Goal: Book appointment/travel/reservation

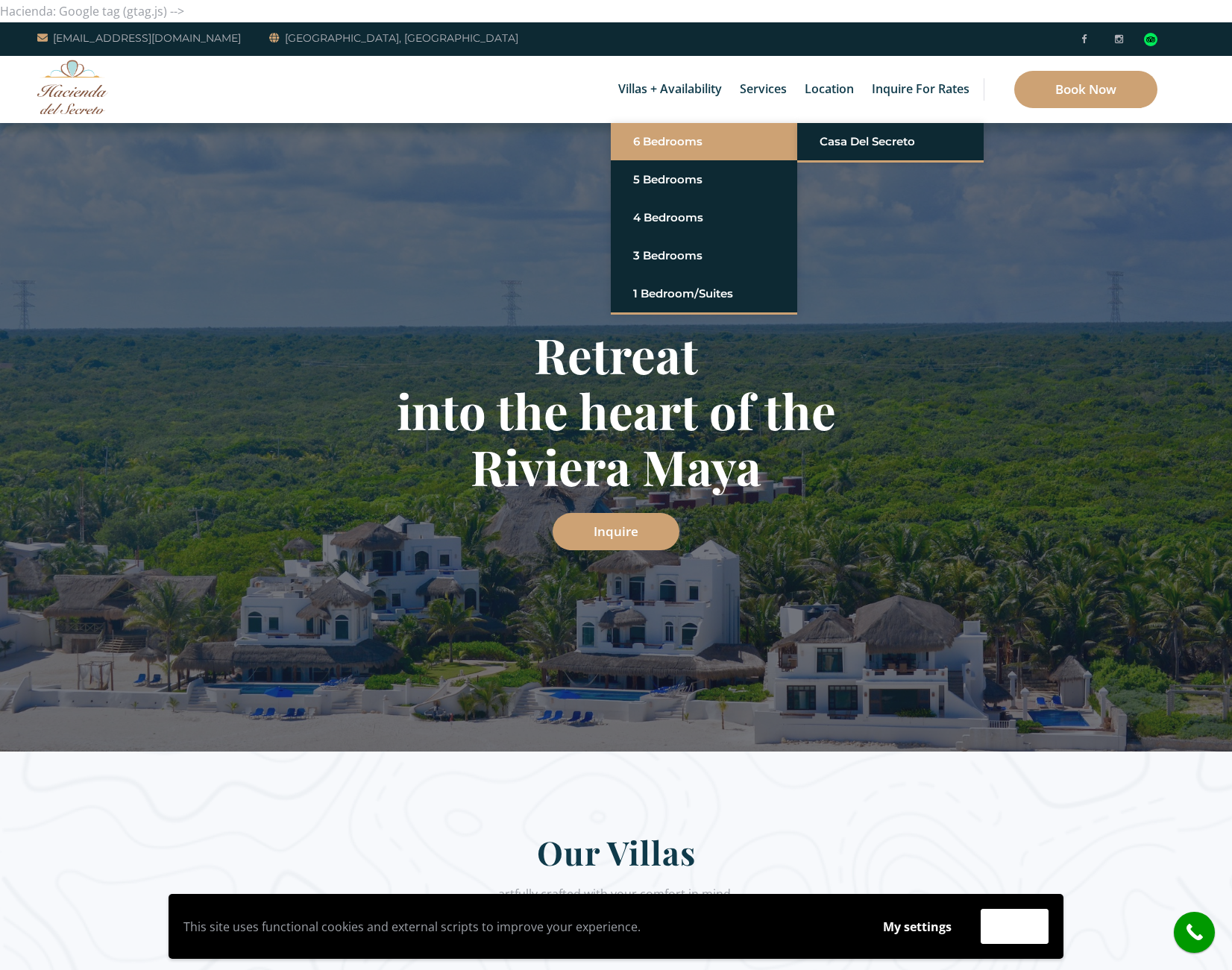
click at [647, 153] on link "6 Bedrooms" at bounding box center [704, 141] width 142 height 27
click at [868, 160] on li "Casa del Secreto" at bounding box center [891, 142] width 187 height 38
click at [850, 139] on link "Casa del Secreto" at bounding box center [891, 141] width 142 height 27
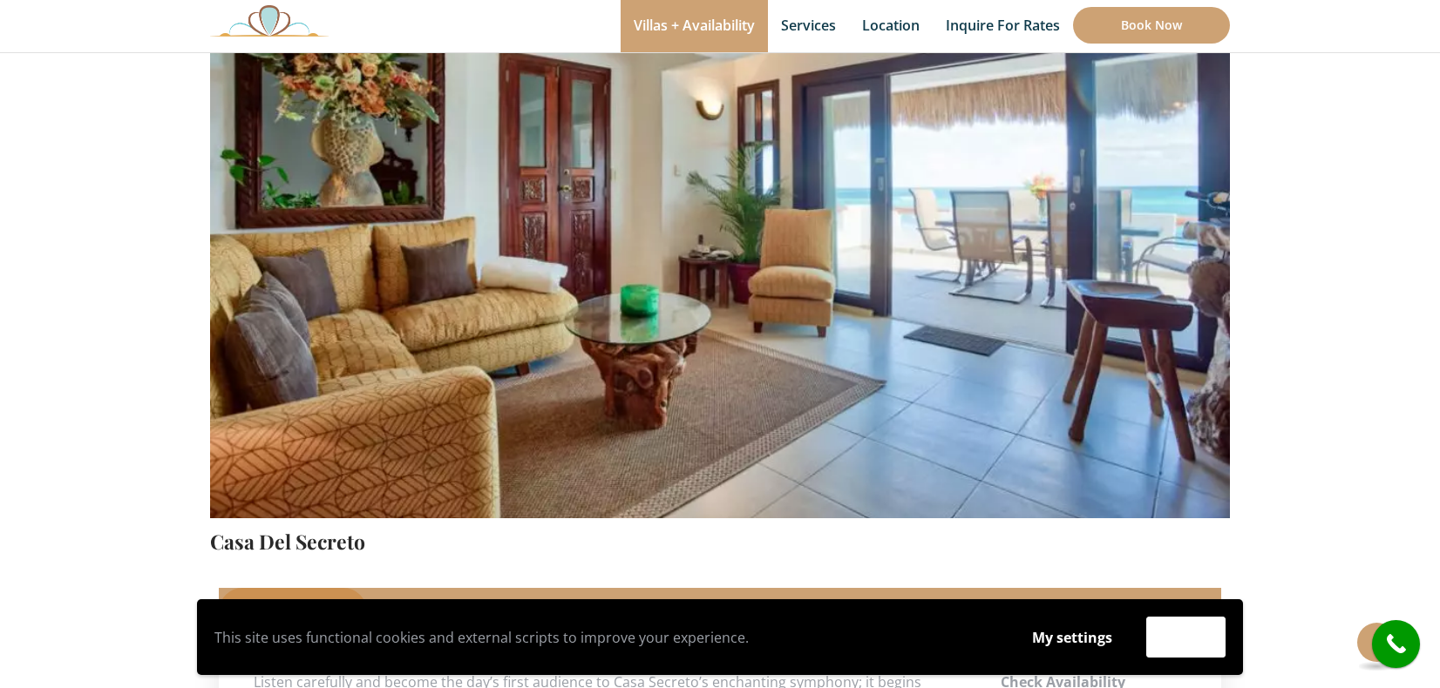
scroll to position [245, 0]
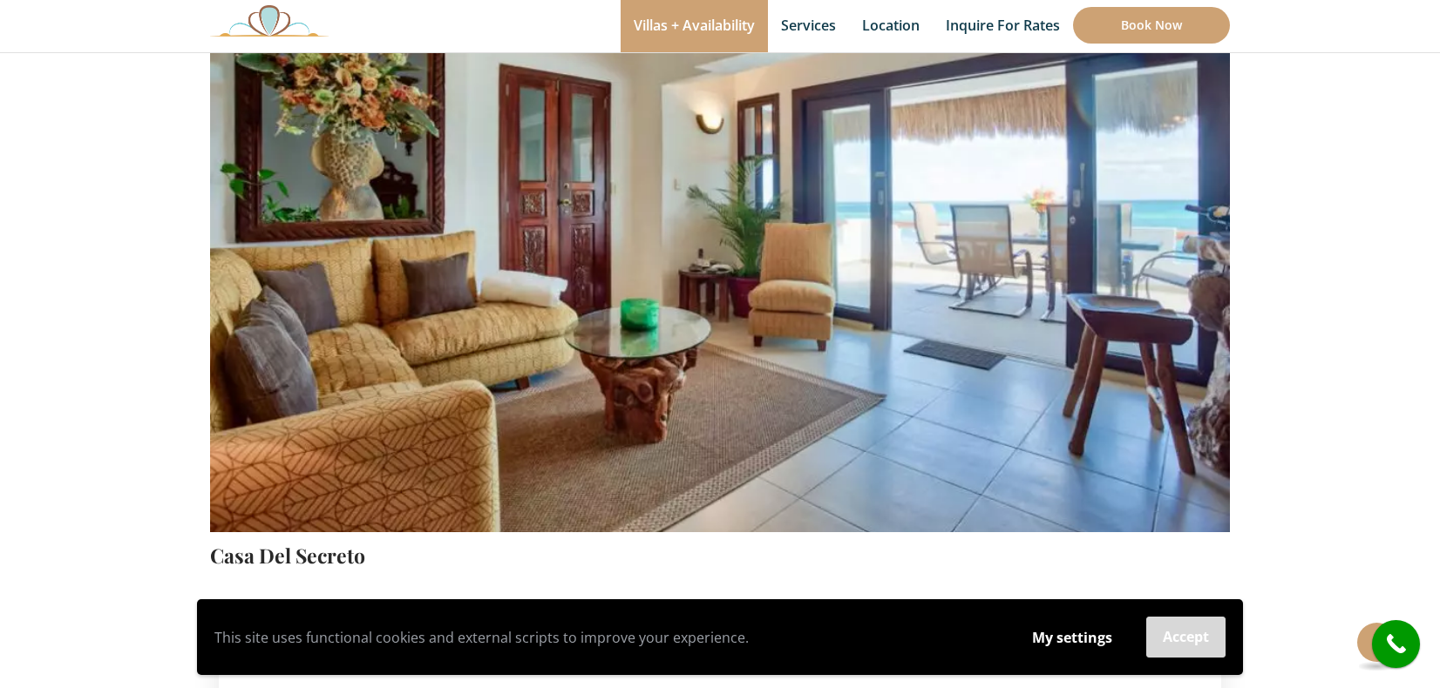
click at [1184, 640] on button "Accept" at bounding box center [1185, 637] width 79 height 41
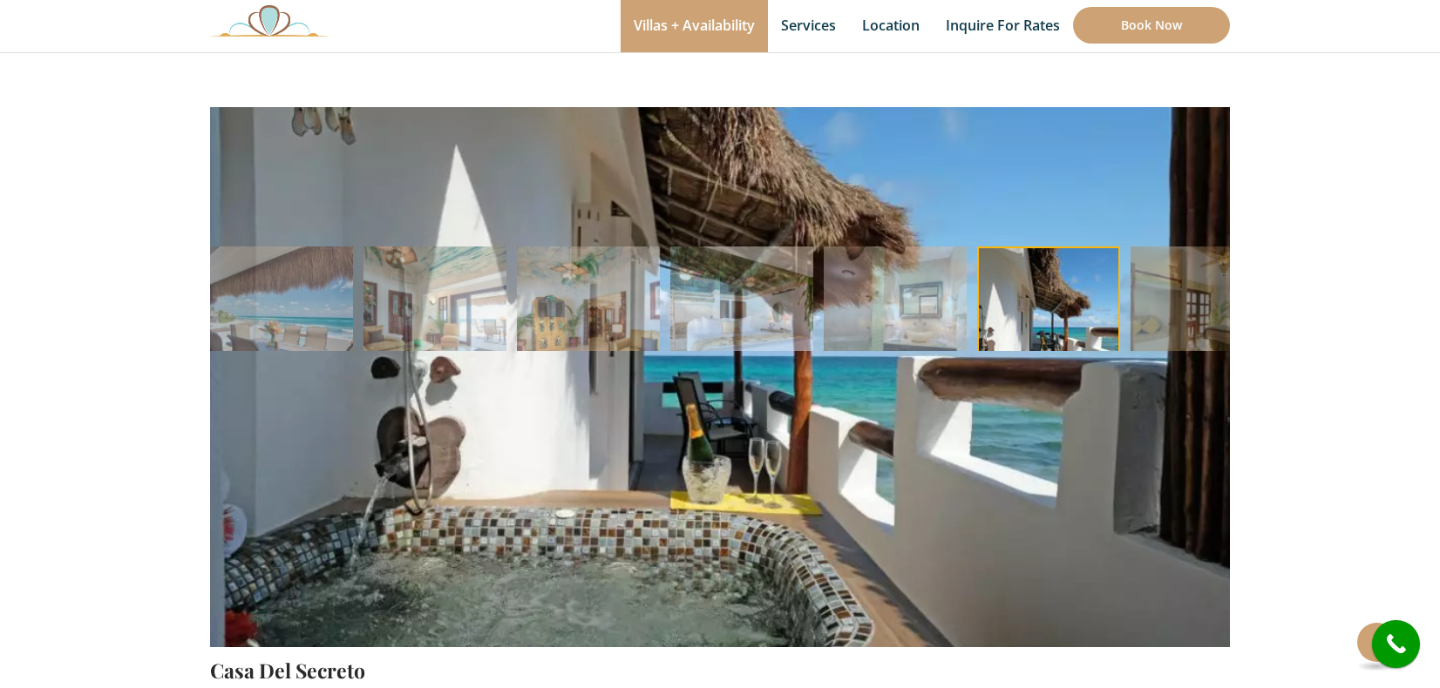
scroll to position [125, 0]
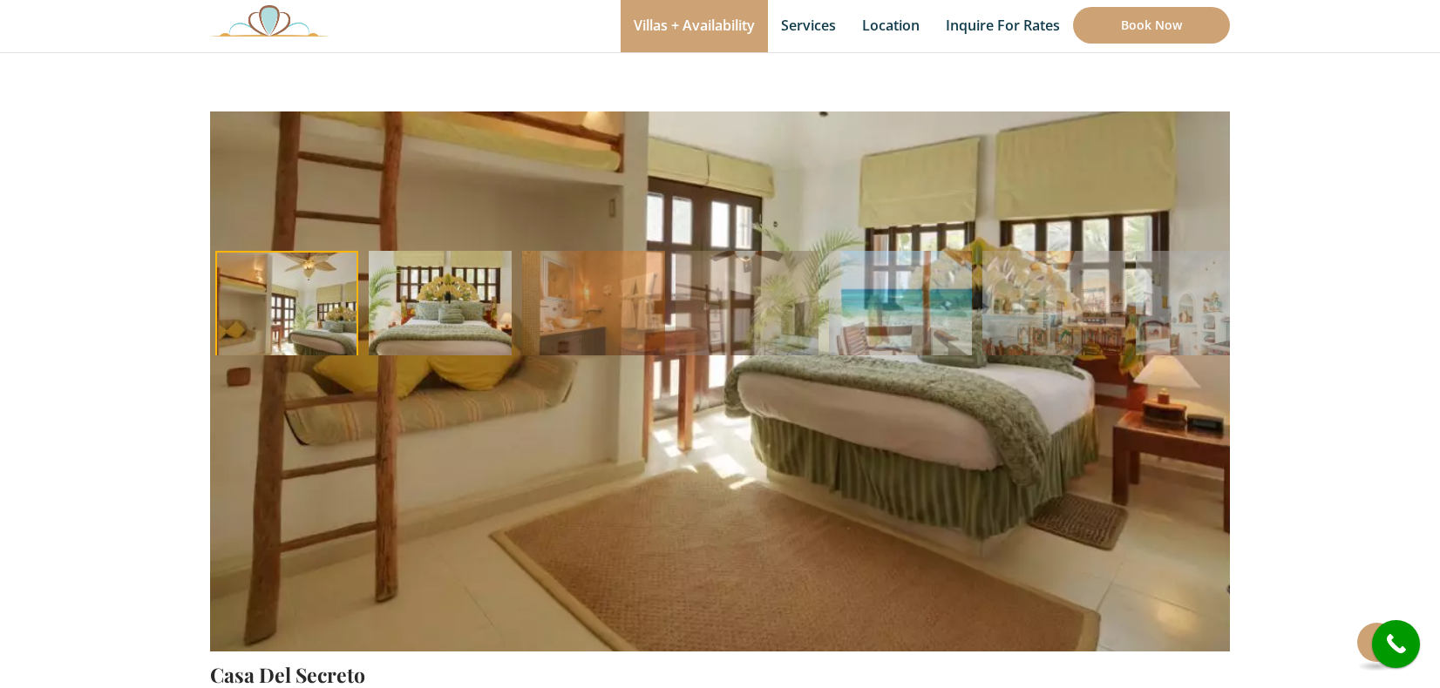
click at [431, 294] on img at bounding box center [440, 322] width 143 height 143
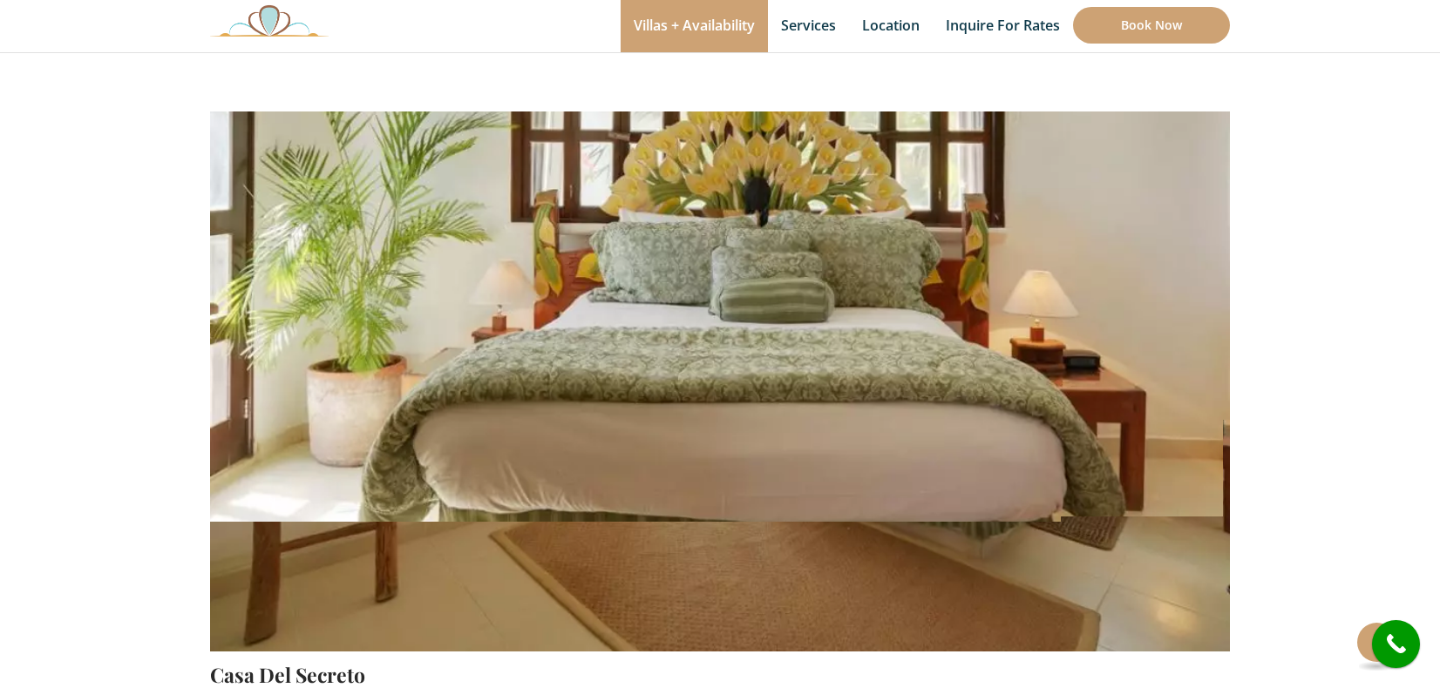
click at [583, 317] on img at bounding box center [720, 316] width 1020 height 680
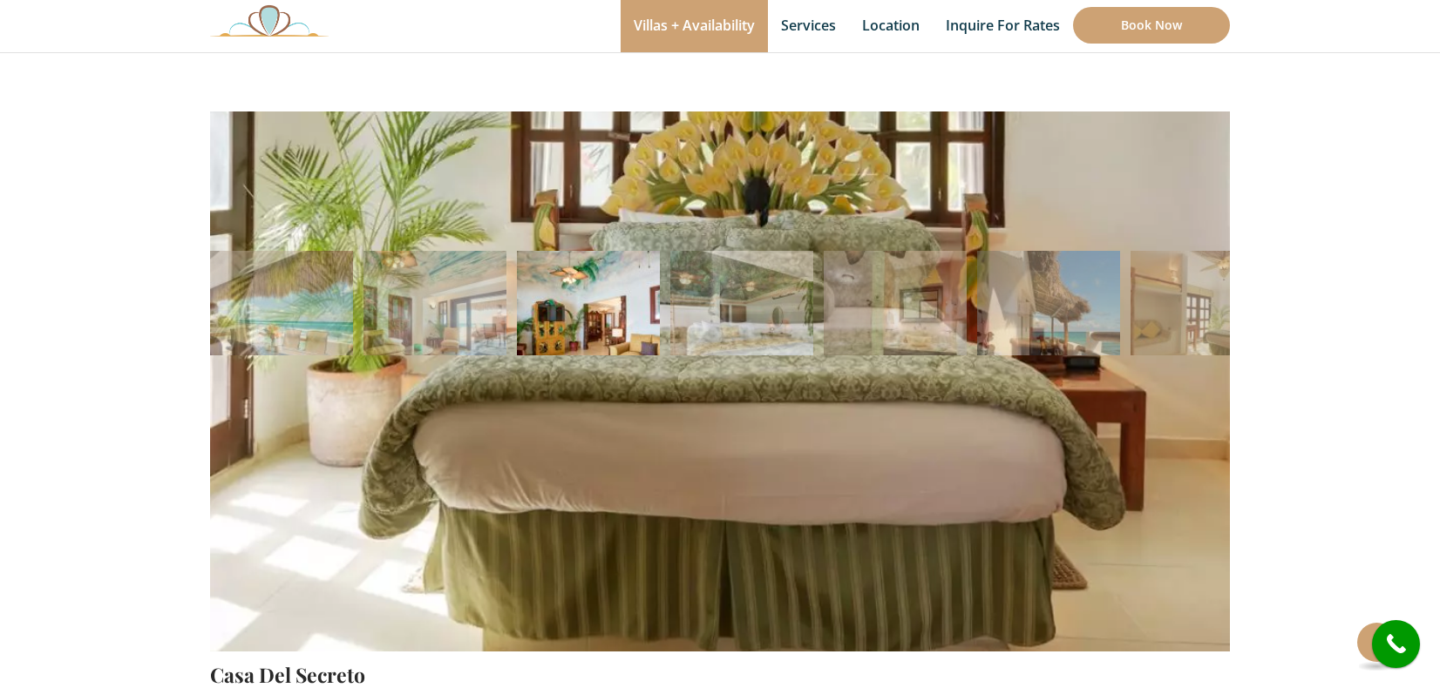
click at [575, 288] on img at bounding box center [588, 322] width 143 height 143
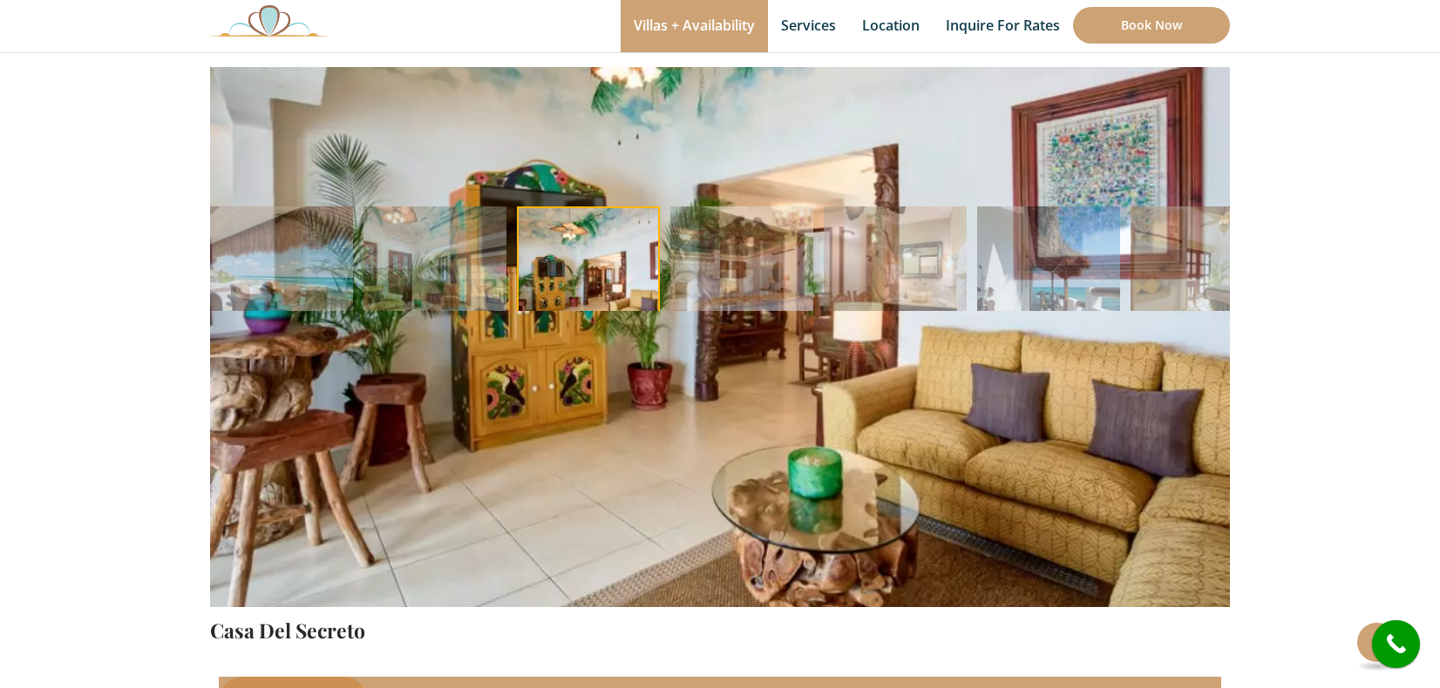
scroll to position [172, 0]
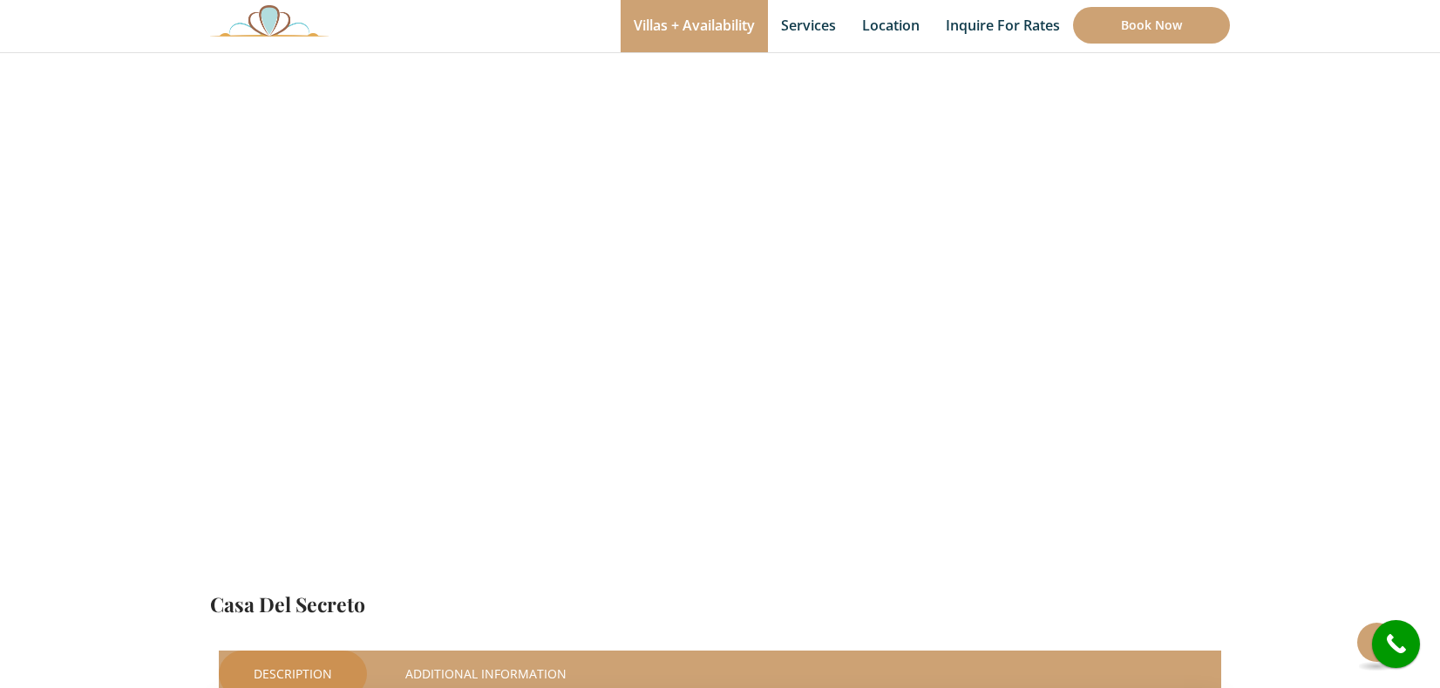
scroll to position [149, 0]
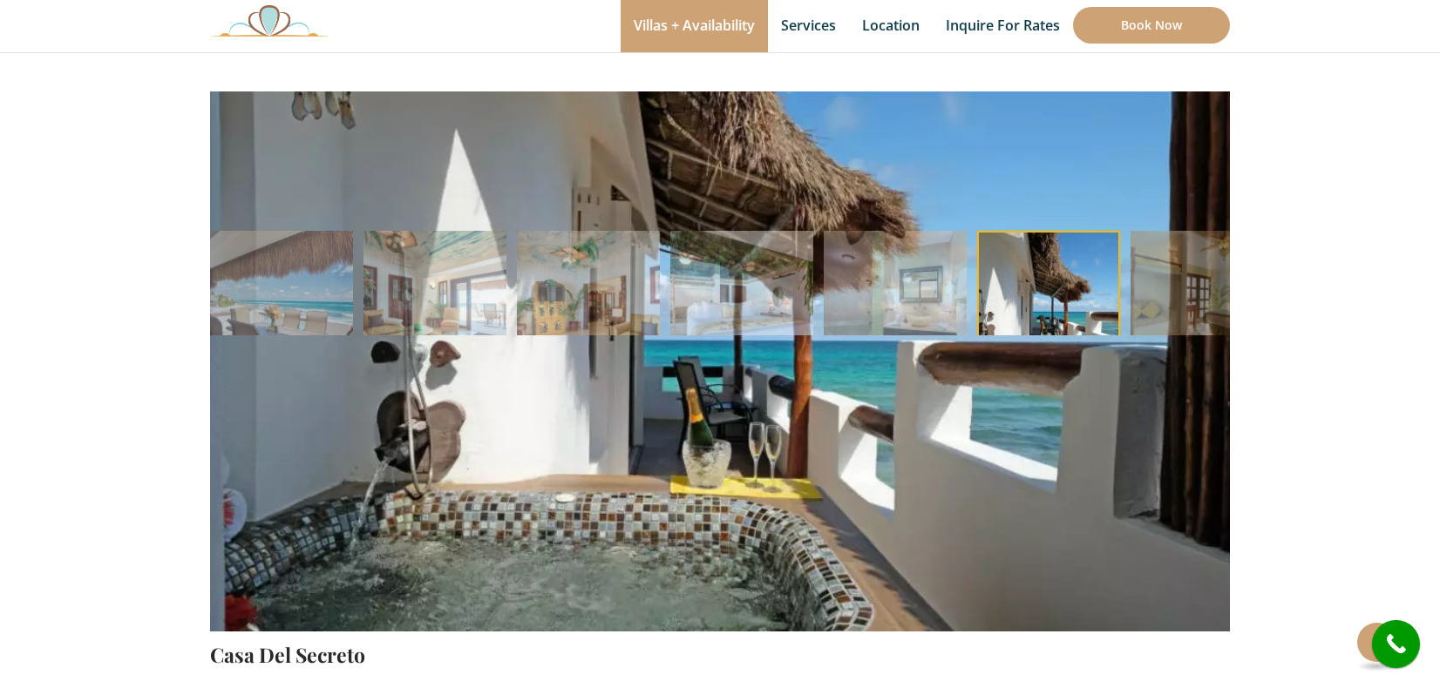
scroll to position [139, 0]
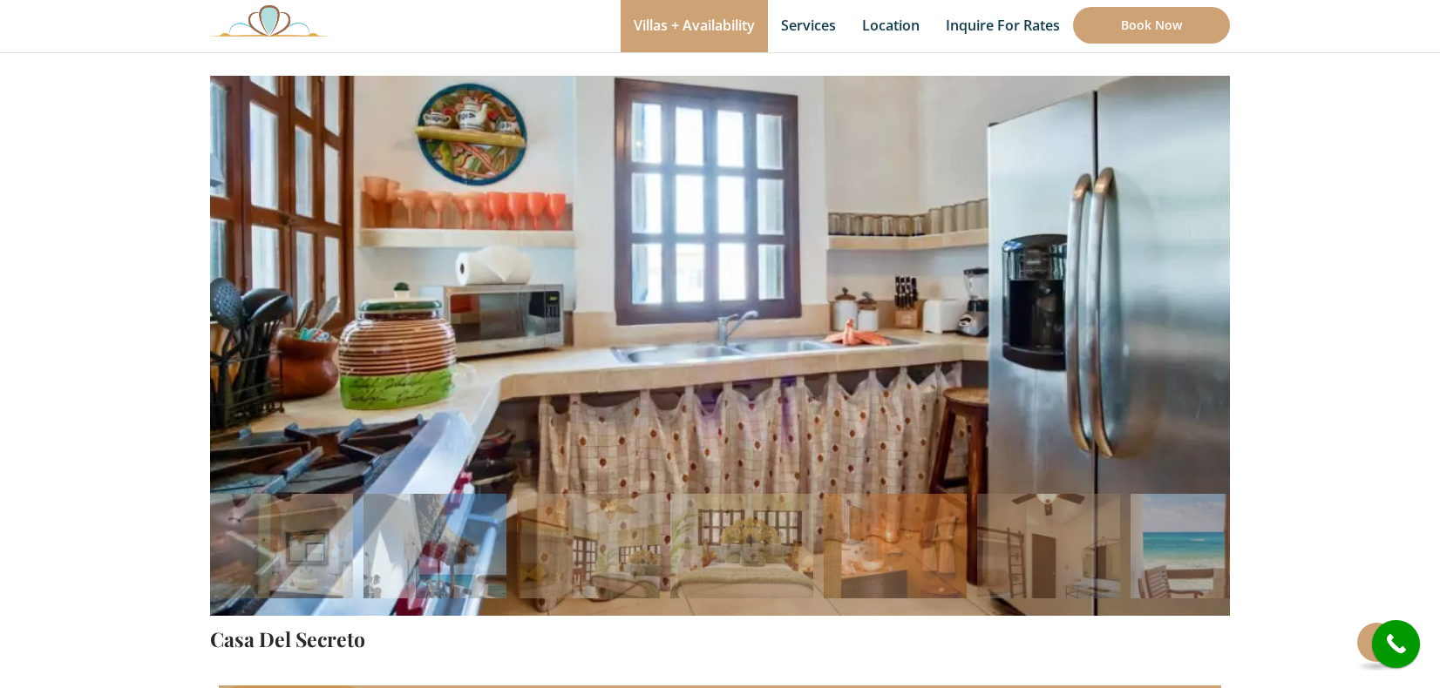
scroll to position [163, 0]
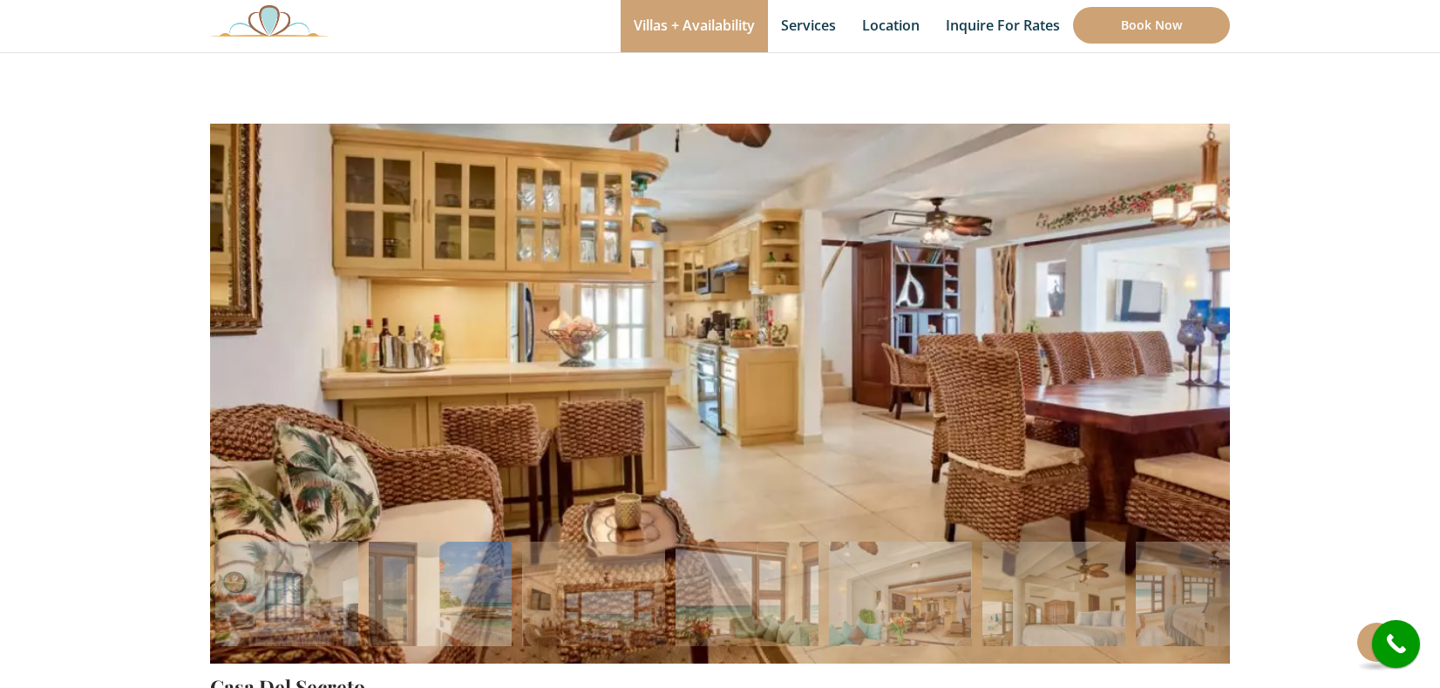
scroll to position [108, 0]
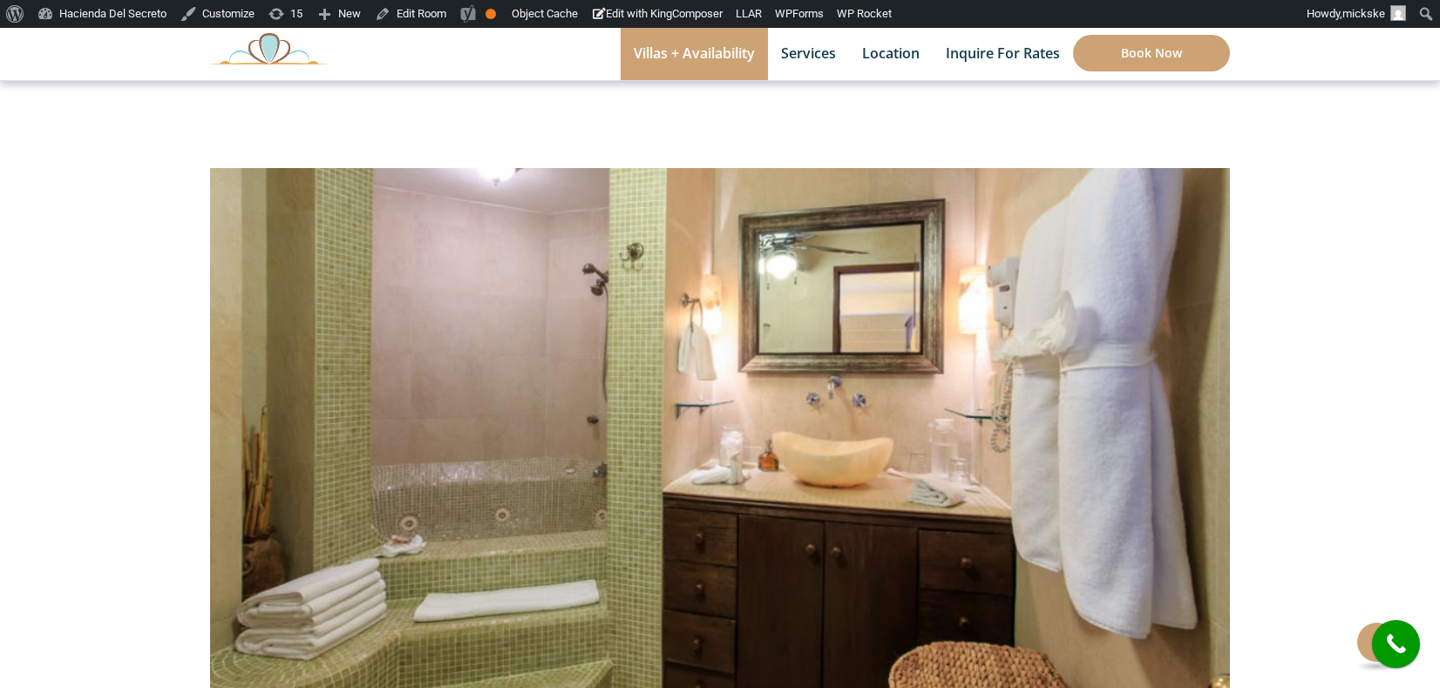
scroll to position [95, 0]
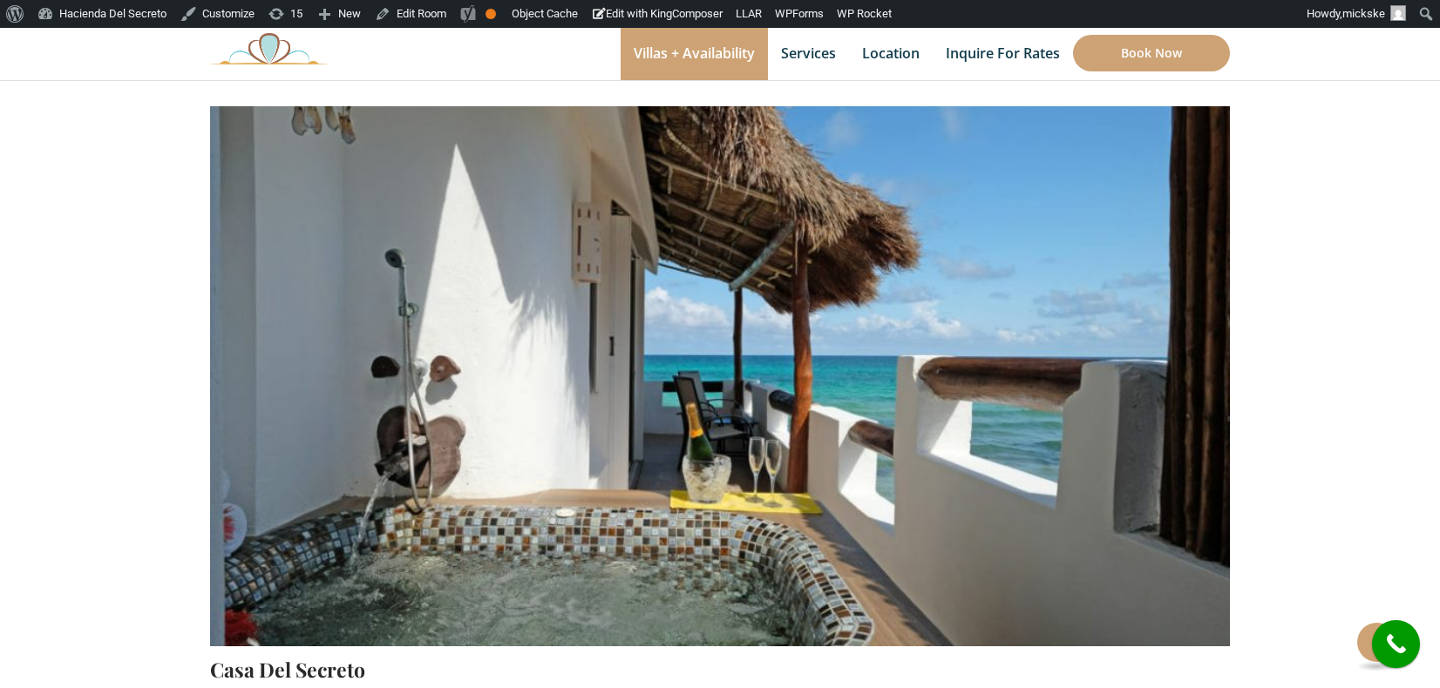
scroll to position [161, 0]
